Goal: Task Accomplishment & Management: Use online tool/utility

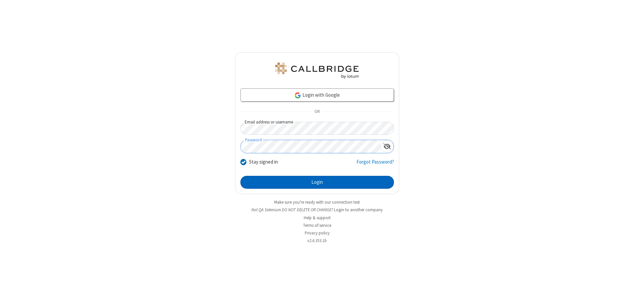
click at [317, 182] on button "Login" at bounding box center [316, 182] width 153 height 13
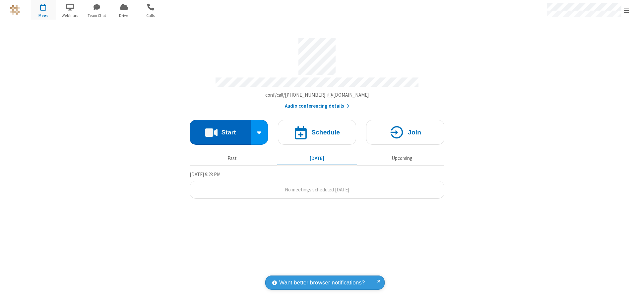
click at [220, 130] on button "Start" at bounding box center [220, 132] width 61 height 25
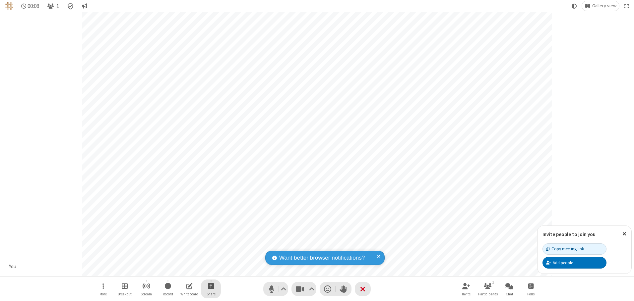
click at [211, 286] on span "Start sharing" at bounding box center [211, 286] width 6 height 8
click at [184, 270] on span "Share my screen" at bounding box center [184, 271] width 8 height 6
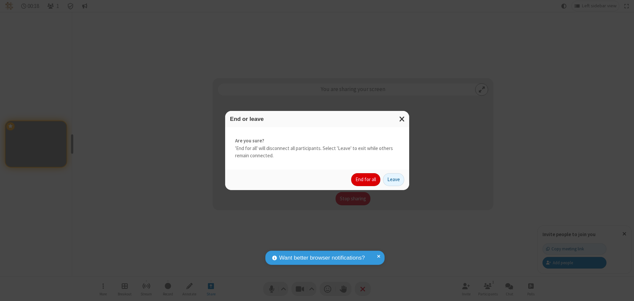
click at [366, 180] on button "End for all" at bounding box center [365, 179] width 29 height 13
